Goal: Task Accomplishment & Management: Use online tool/utility

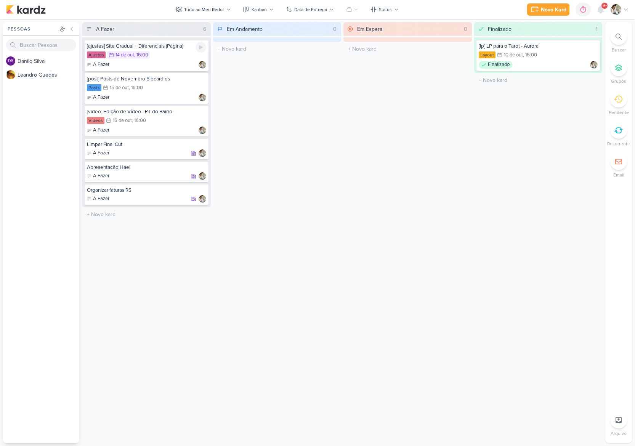
click at [162, 48] on div "[ajustes] Site Gradual + Diferenciais (Página)" at bounding box center [146, 46] width 119 height 7
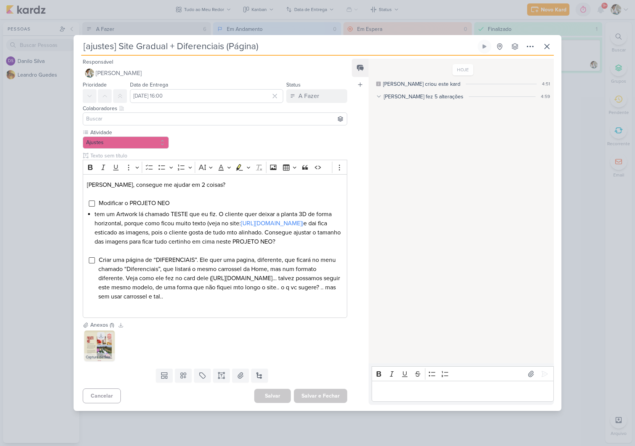
click at [101, 338] on icon at bounding box center [100, 335] width 5 height 5
drag, startPoint x: 208, startPoint y: 224, endPoint x: 94, endPoint y: 224, distance: 114.0
click at [95, 224] on li "tem um Artwork lá chamado TESTE que eu fiz. O cliente quer deixar a planta 3D d…" at bounding box center [219, 228] width 248 height 37
copy li "tem um Artwork lá chamado TESTE que eu fiz. O cliente quer deixar a planta 3D d…"
click at [93, 200] on input "Editor editing area: main" at bounding box center [92, 203] width 6 height 6
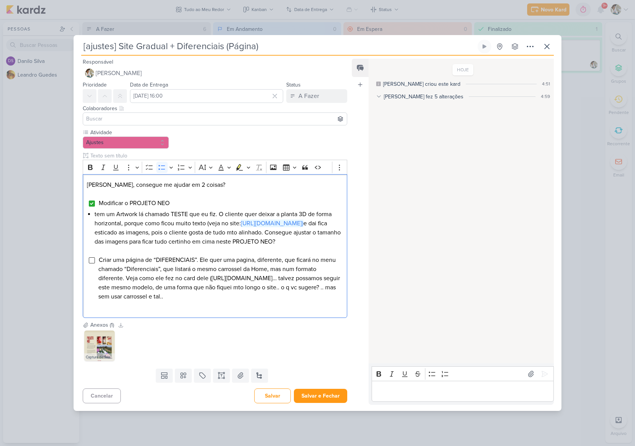
click at [378, 94] on icon at bounding box center [378, 96] width 5 height 5
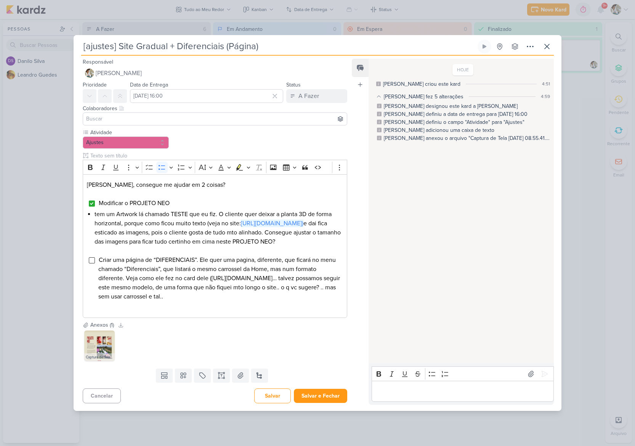
click at [378, 94] on icon at bounding box center [378, 96] width 5 height 5
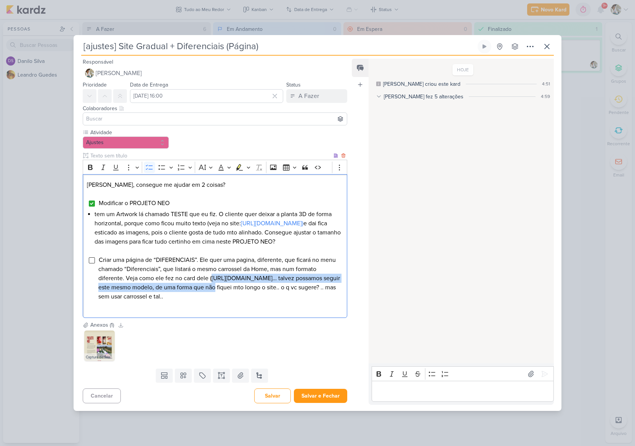
drag, startPoint x: 100, startPoint y: 287, endPoint x: 329, endPoint y: 287, distance: 228.7
click at [329, 287] on span "Criar uma página de “DIFERENCIAIS”. Ele quer uma pagina, diferente, que ficará …" at bounding box center [219, 278] width 242 height 44
copy span "[URL][DOMAIN_NAME]"
click at [160, 260] on span "Criar uma página de “DIFERENCIAIS”. Ele quer uma pagina, diferente, que ficará …" at bounding box center [219, 278] width 242 height 44
